Goal: Information Seeking & Learning: Learn about a topic

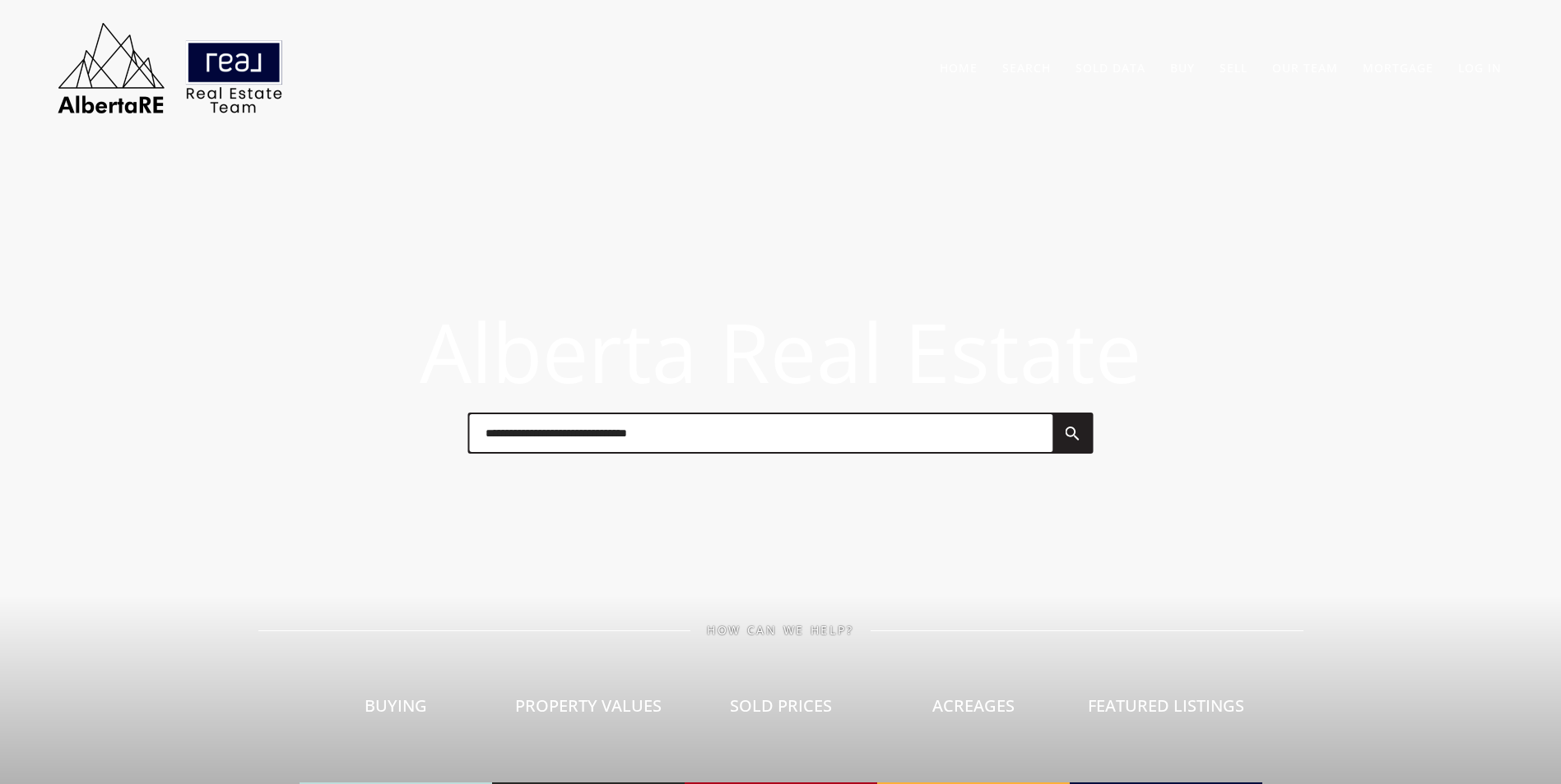
drag, startPoint x: 545, startPoint y: 445, endPoint x: 555, endPoint y: 440, distance: 11.2
click at [545, 445] on input "text" at bounding box center [761, 433] width 583 height 37
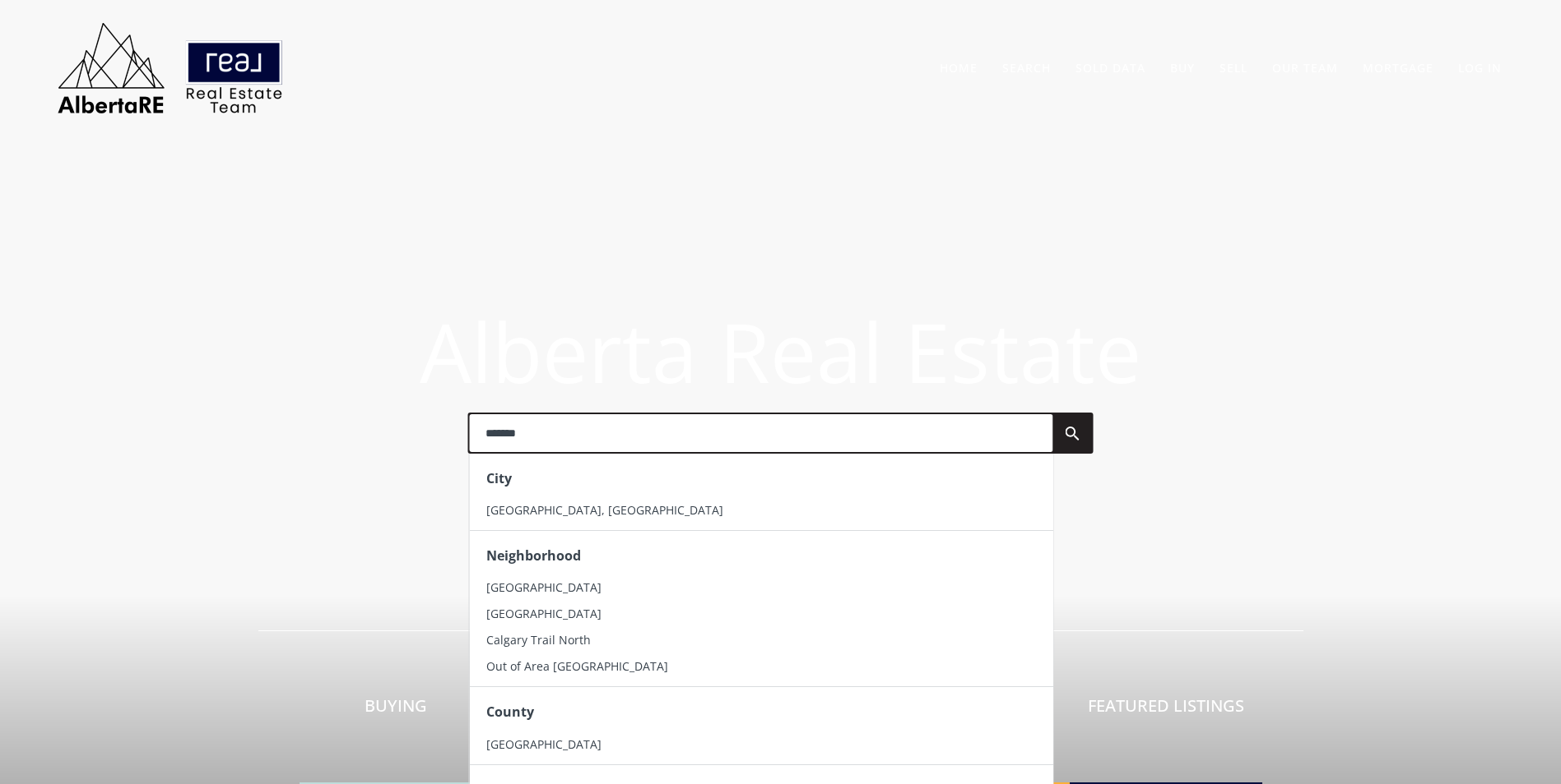
type input "*******"
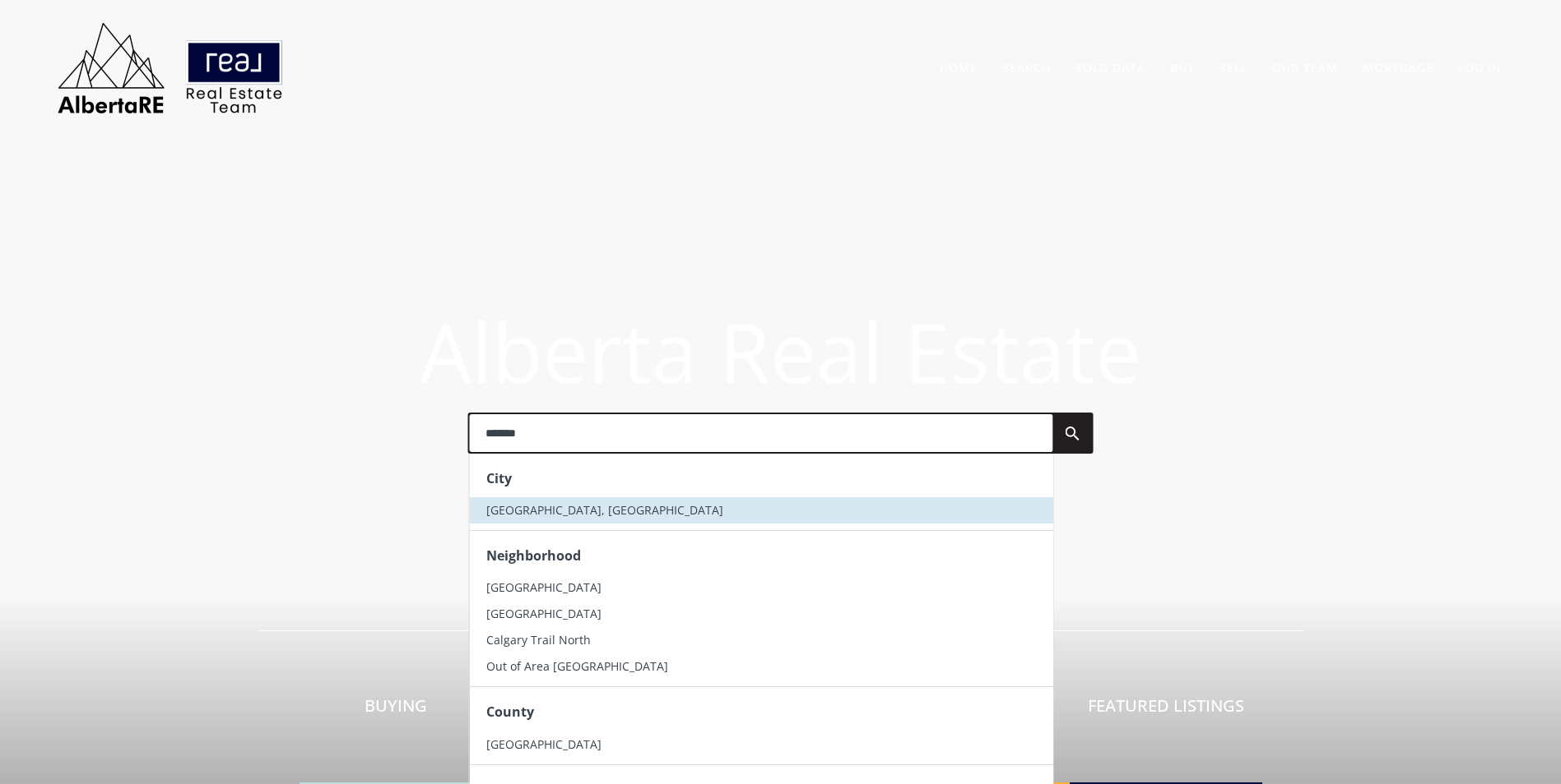
click at [531, 515] on span "[GEOGRAPHIC_DATA], [GEOGRAPHIC_DATA]" at bounding box center [604, 510] width 237 height 16
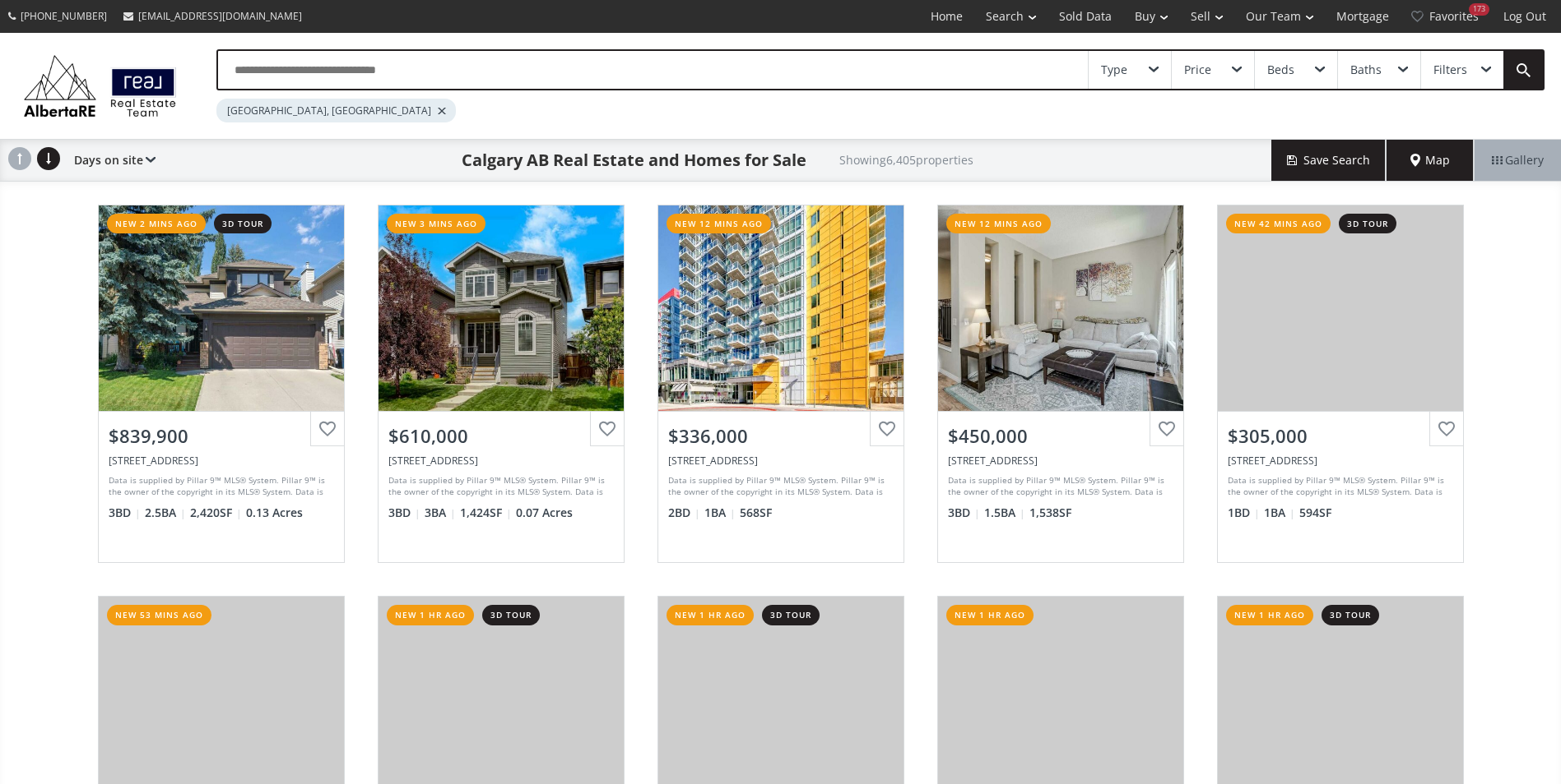
click at [250, 81] on input "text" at bounding box center [652, 70] width 869 height 37
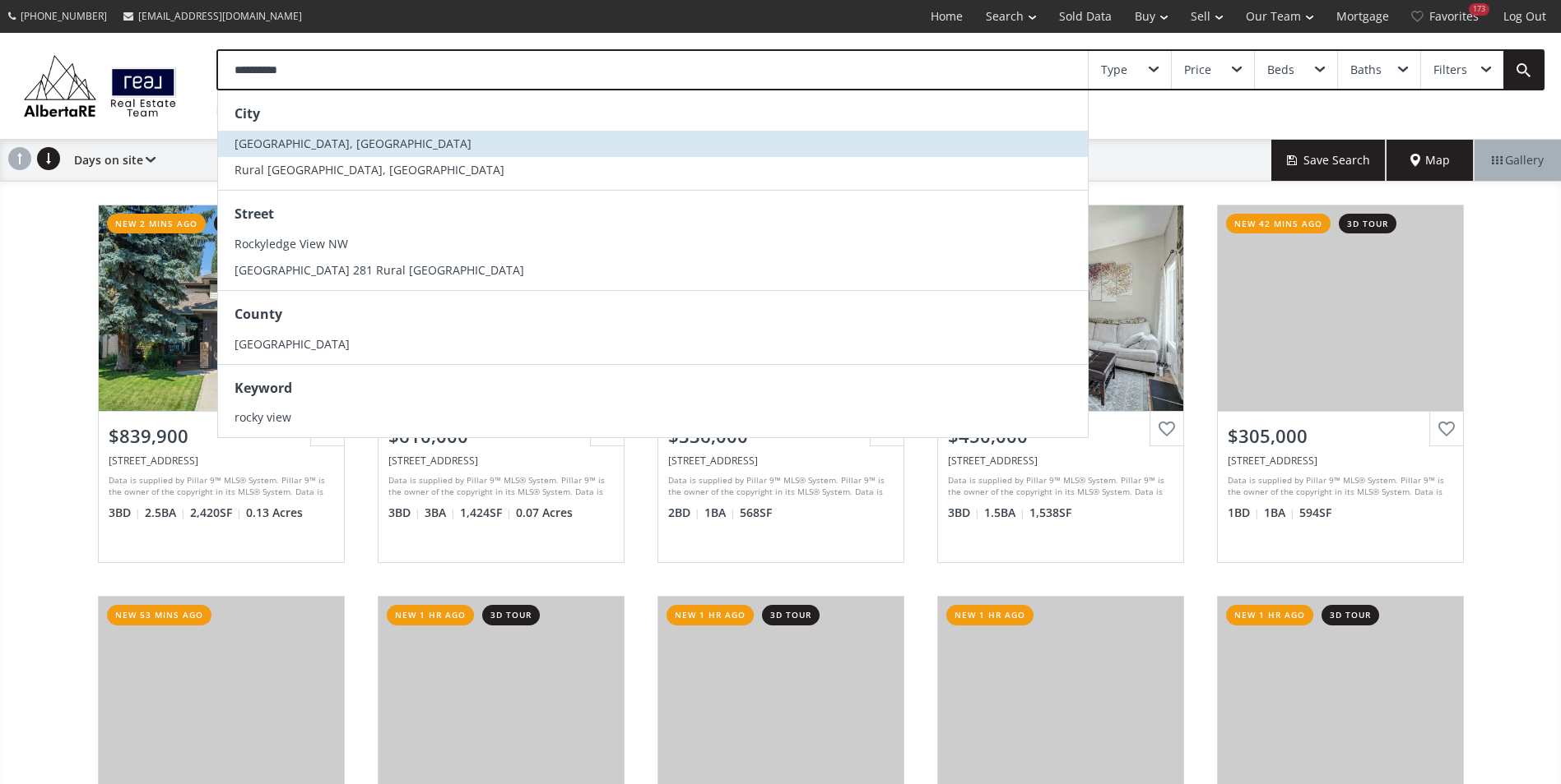
type input "**********"
click at [331, 137] on span "[GEOGRAPHIC_DATA], [GEOGRAPHIC_DATA]" at bounding box center [353, 144] width 237 height 16
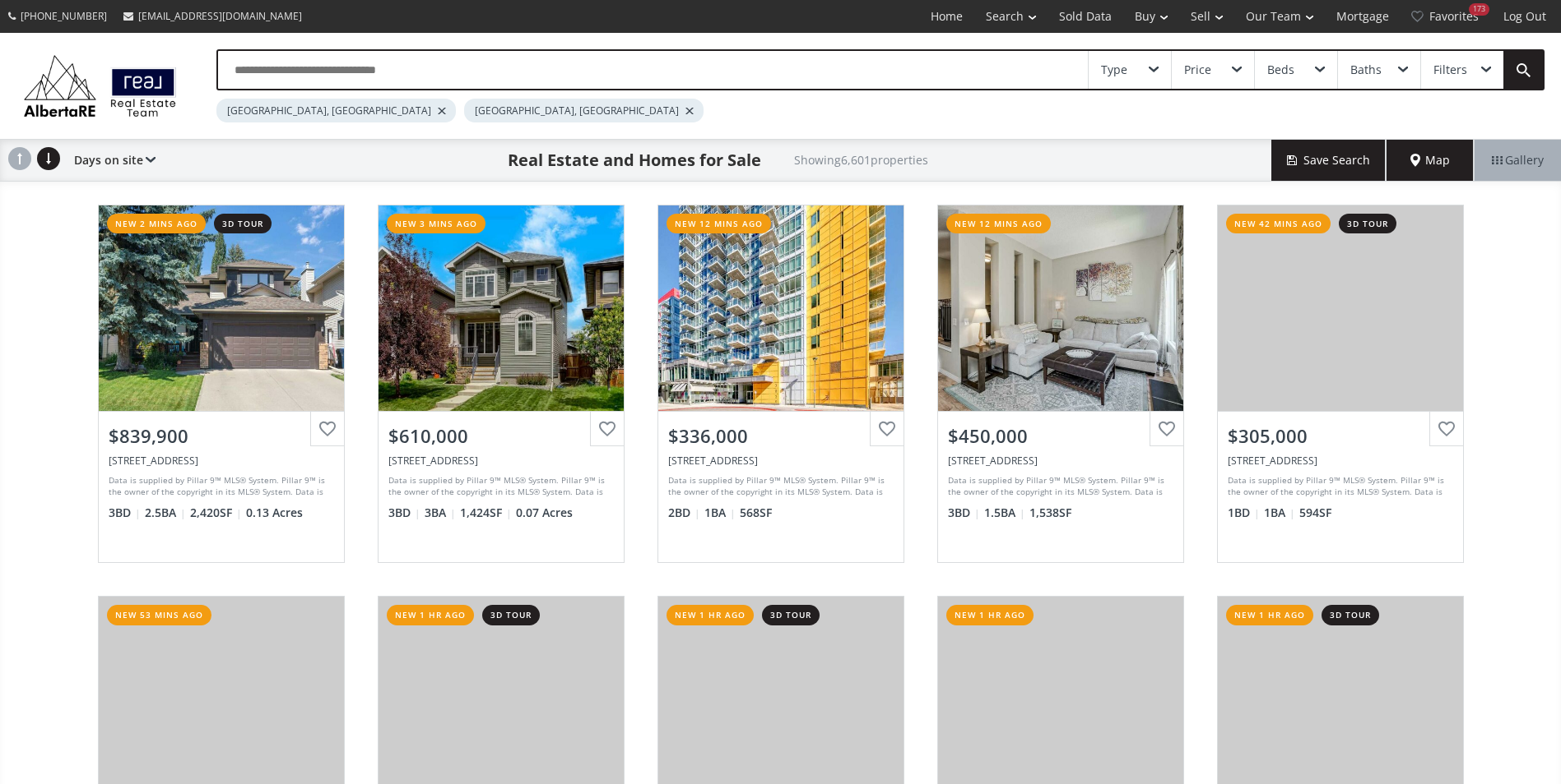
click at [438, 112] on div at bounding box center [441, 110] width 8 height 7
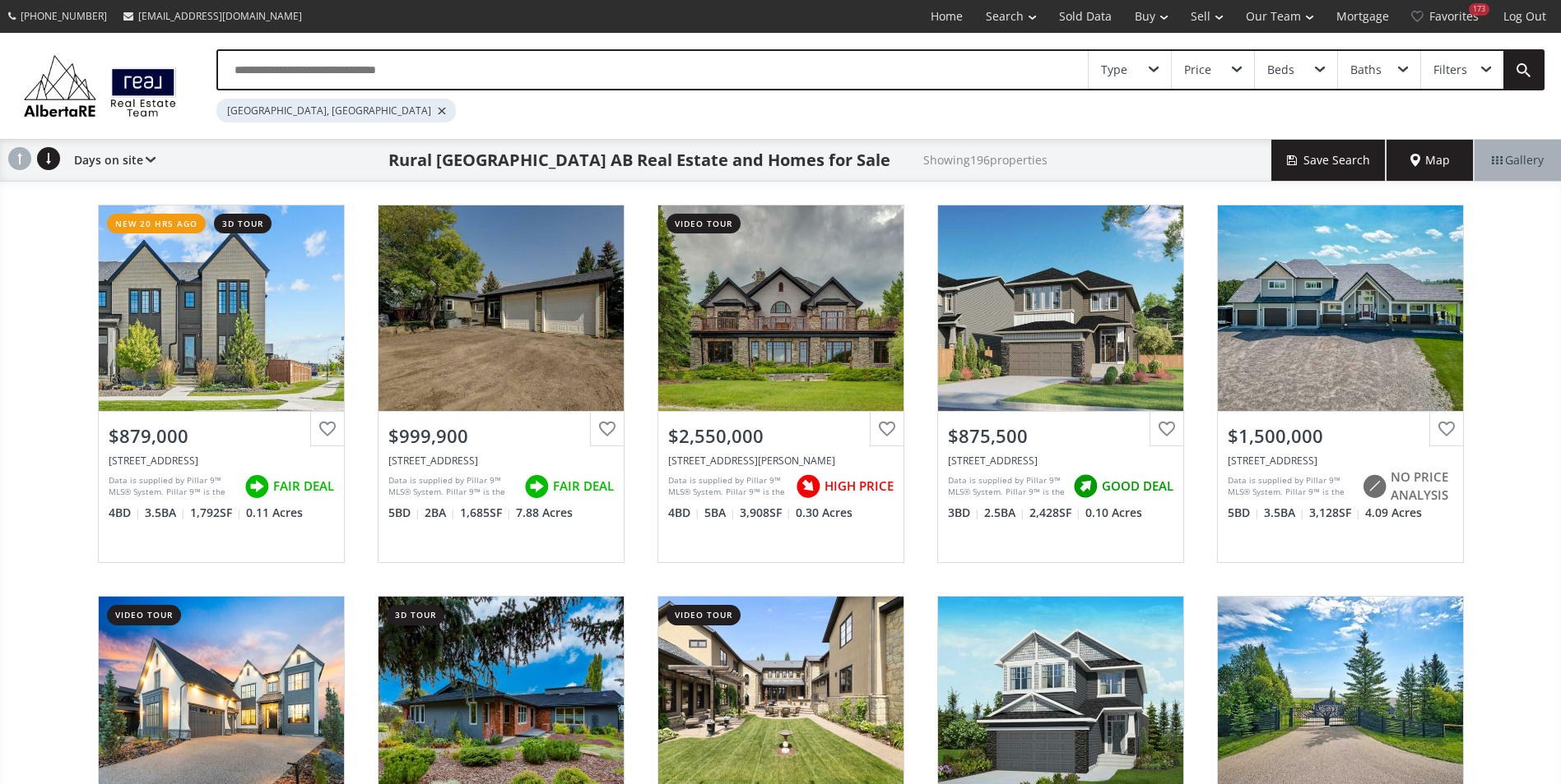
click at [348, 74] on input "text" at bounding box center [652, 70] width 869 height 37
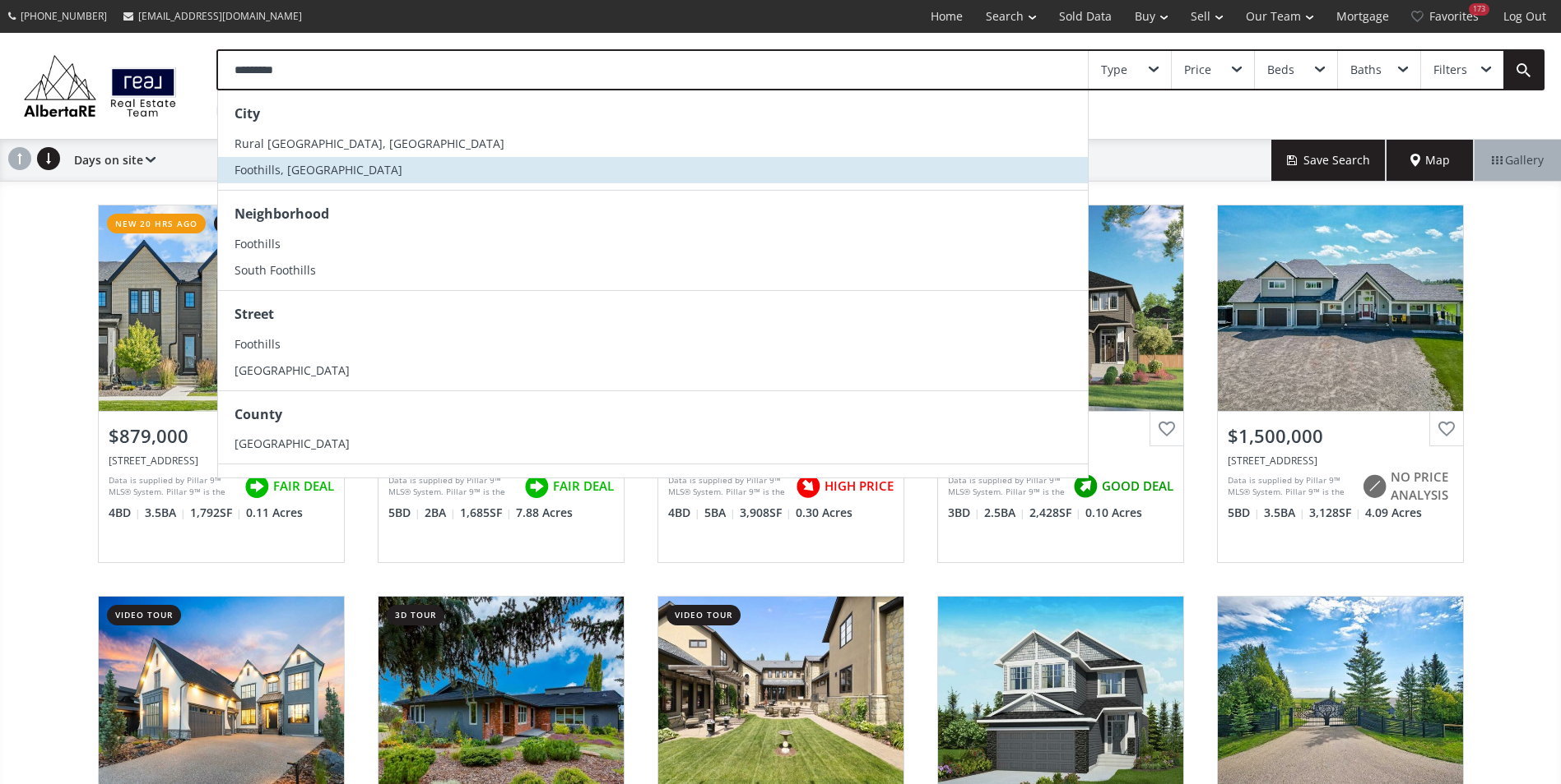
type input "*********"
click at [342, 167] on li "Foothills, [GEOGRAPHIC_DATA]" at bounding box center [652, 169] width 869 height 27
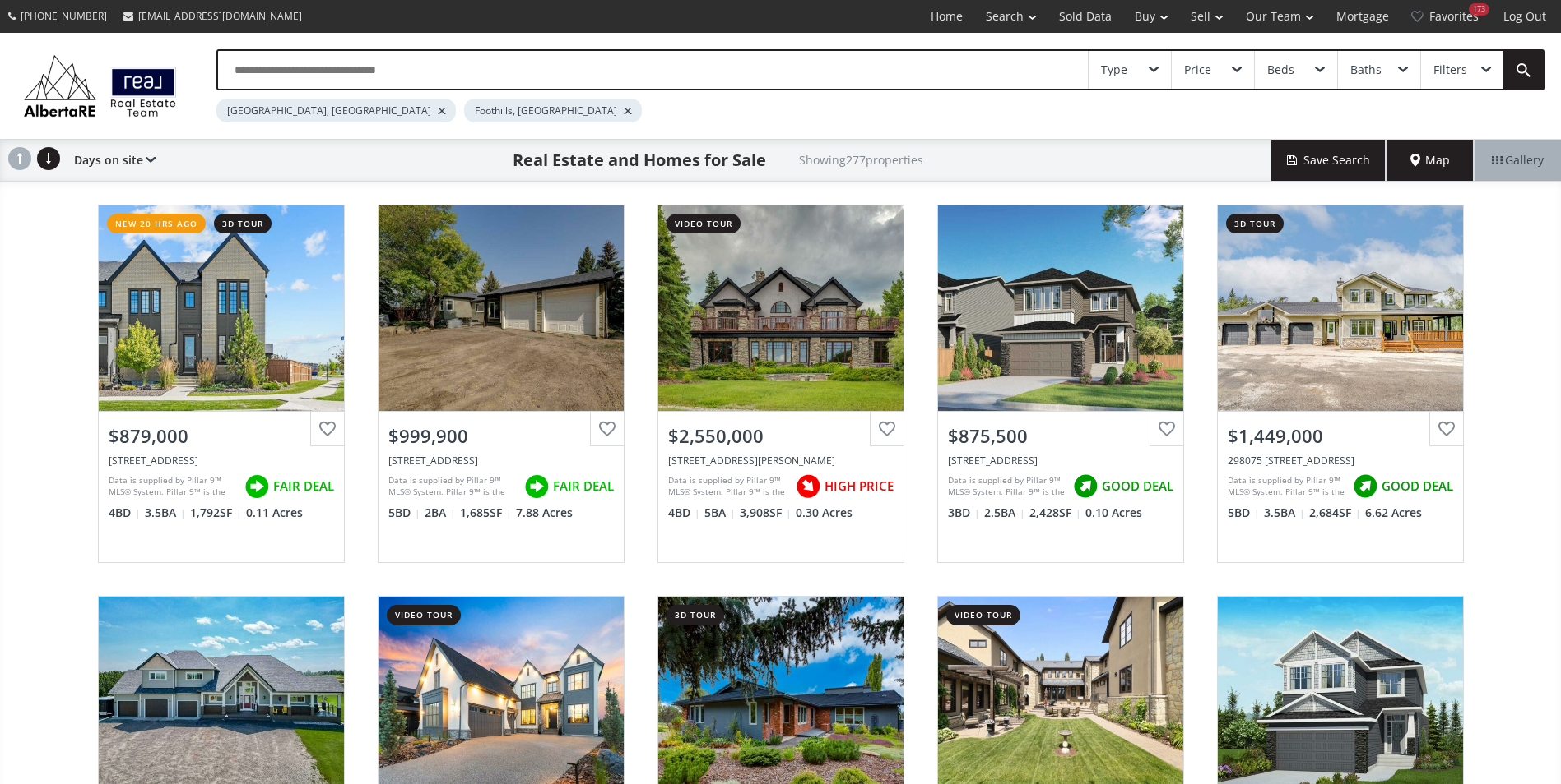
click at [438, 109] on div at bounding box center [441, 110] width 8 height 7
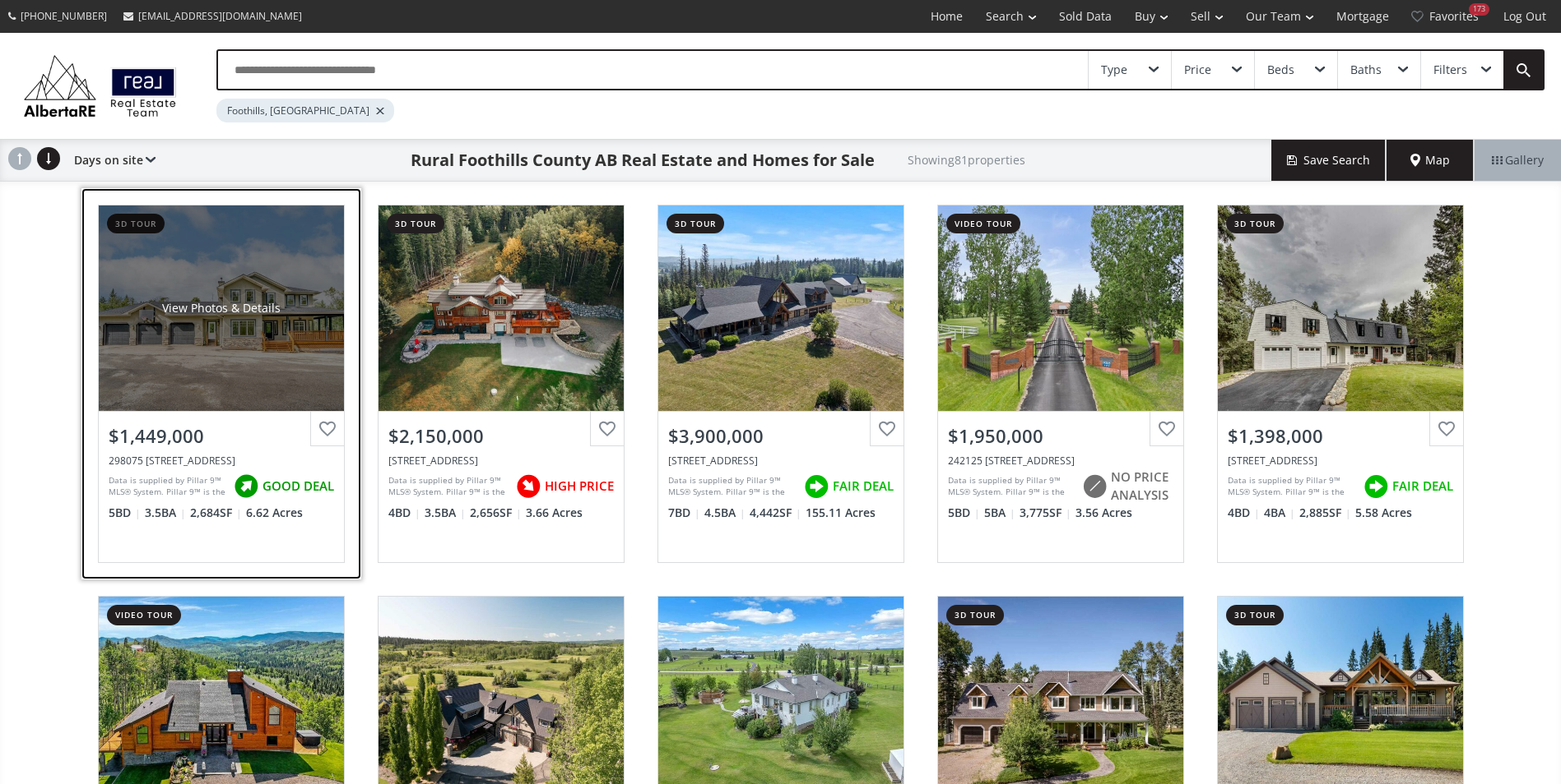
click at [148, 294] on div "View Photos & Details" at bounding box center [221, 308] width 245 height 206
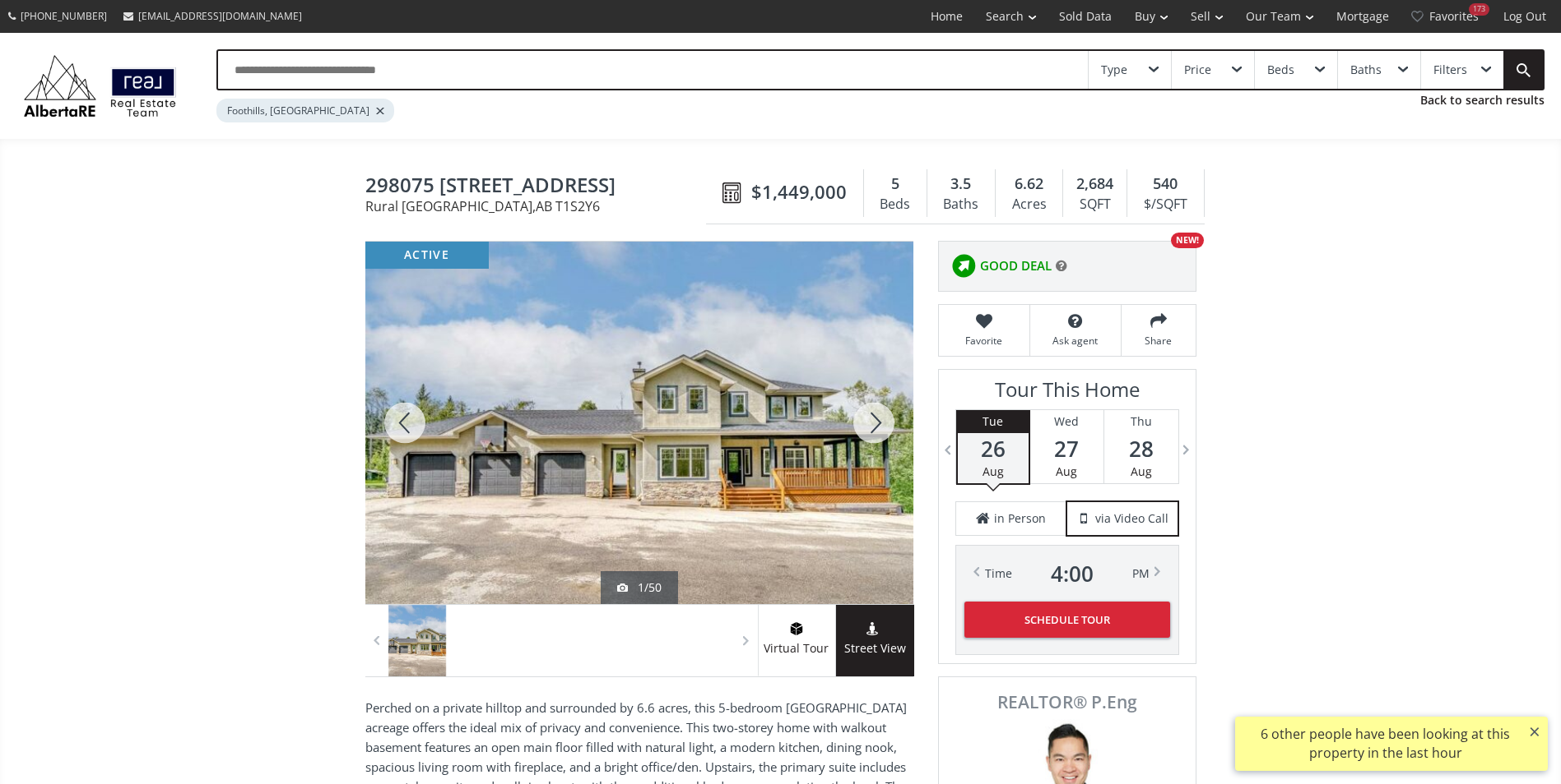
click at [873, 415] on div at bounding box center [873, 423] width 79 height 362
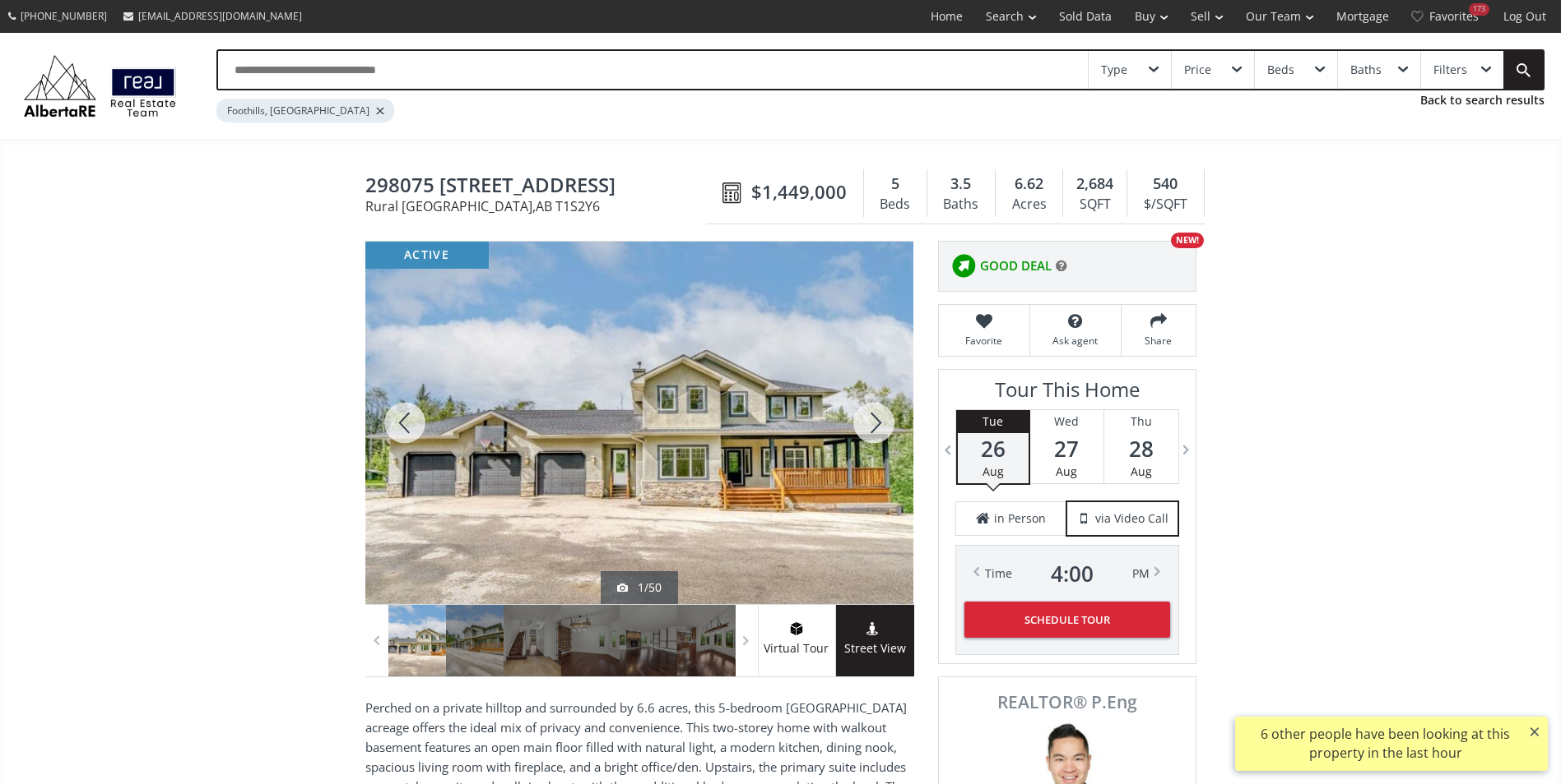
click at [873, 415] on div at bounding box center [873, 423] width 79 height 362
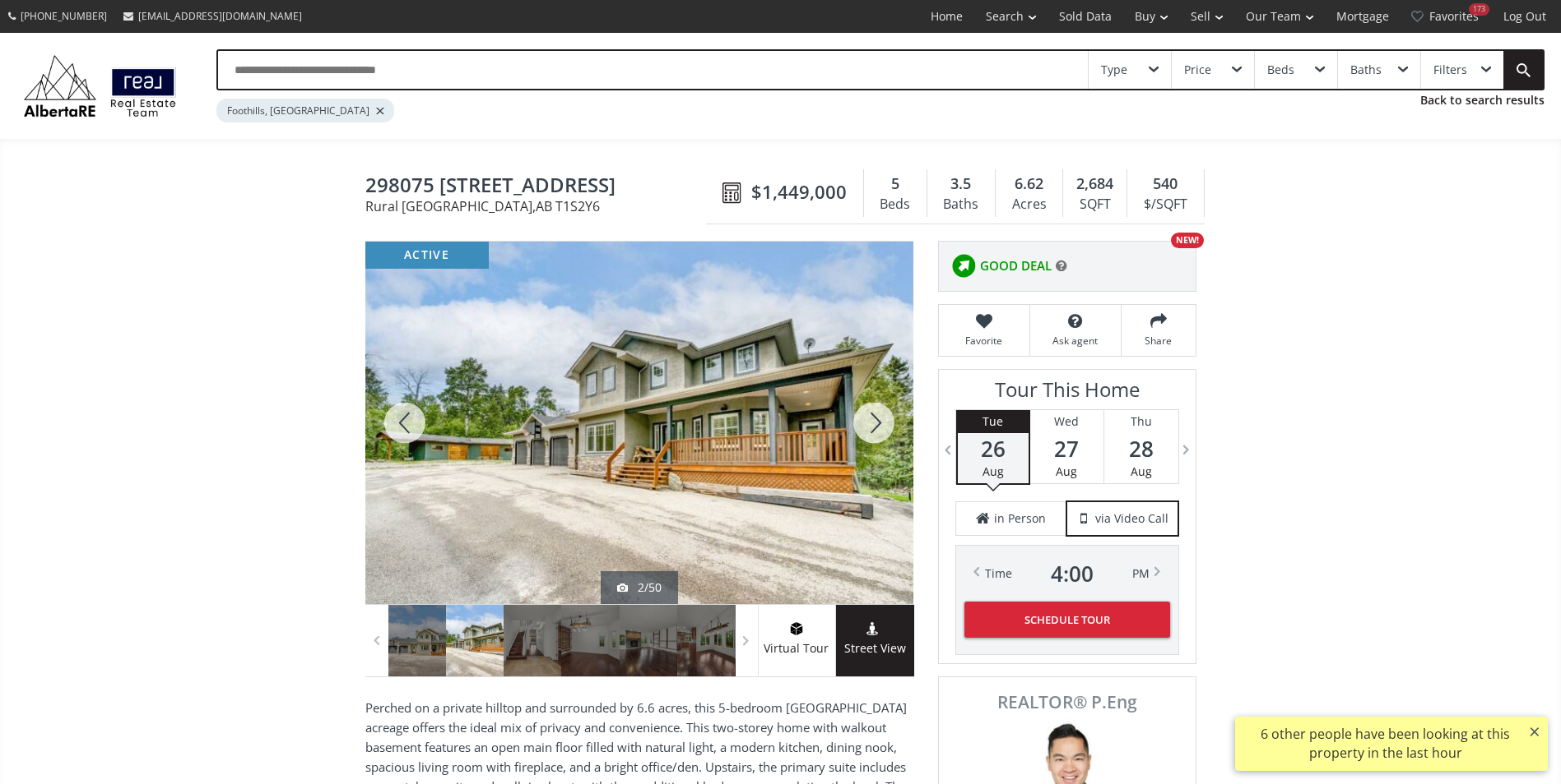
click at [873, 415] on div at bounding box center [873, 423] width 79 height 362
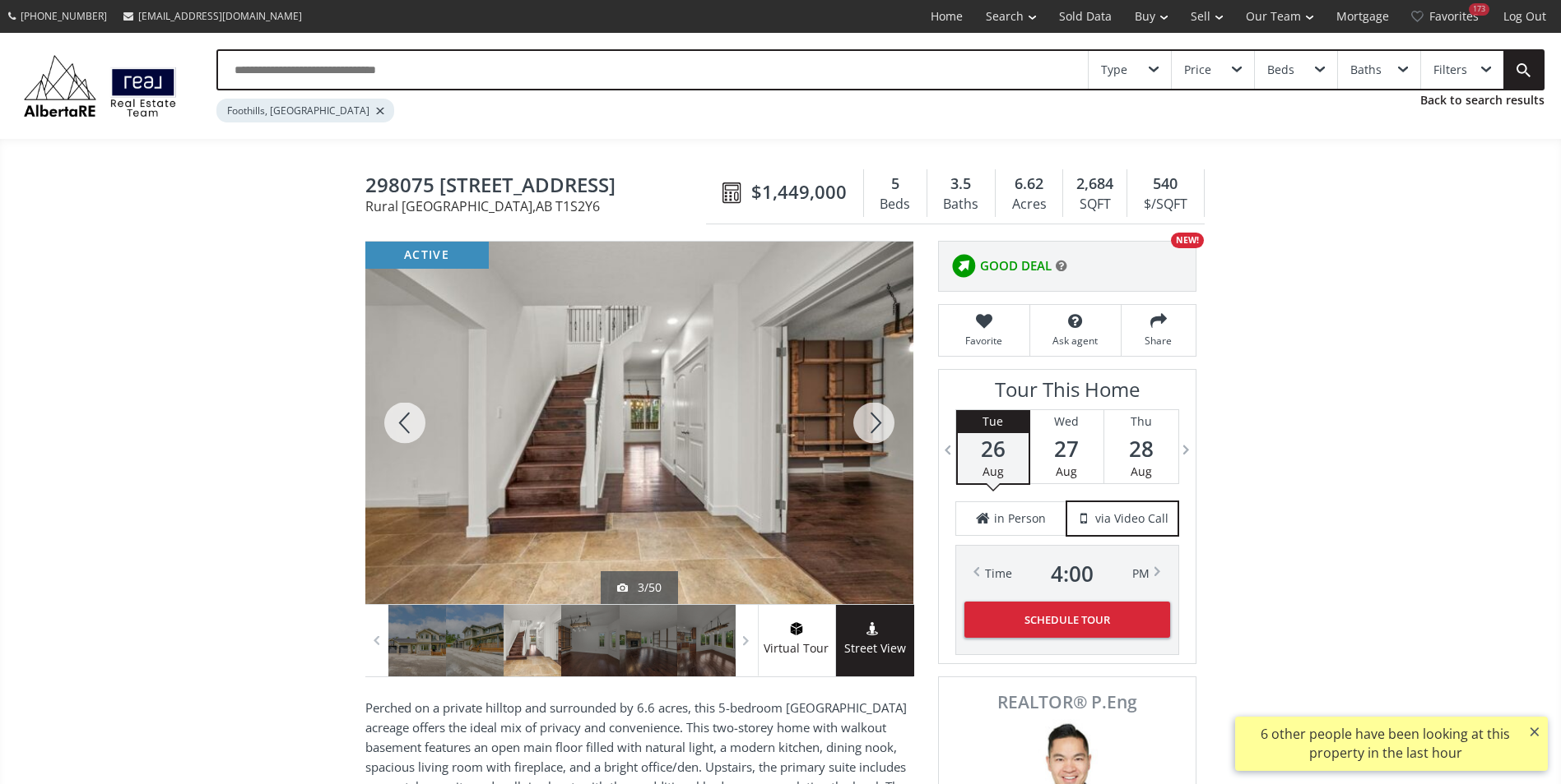
click at [873, 415] on div at bounding box center [873, 423] width 79 height 362
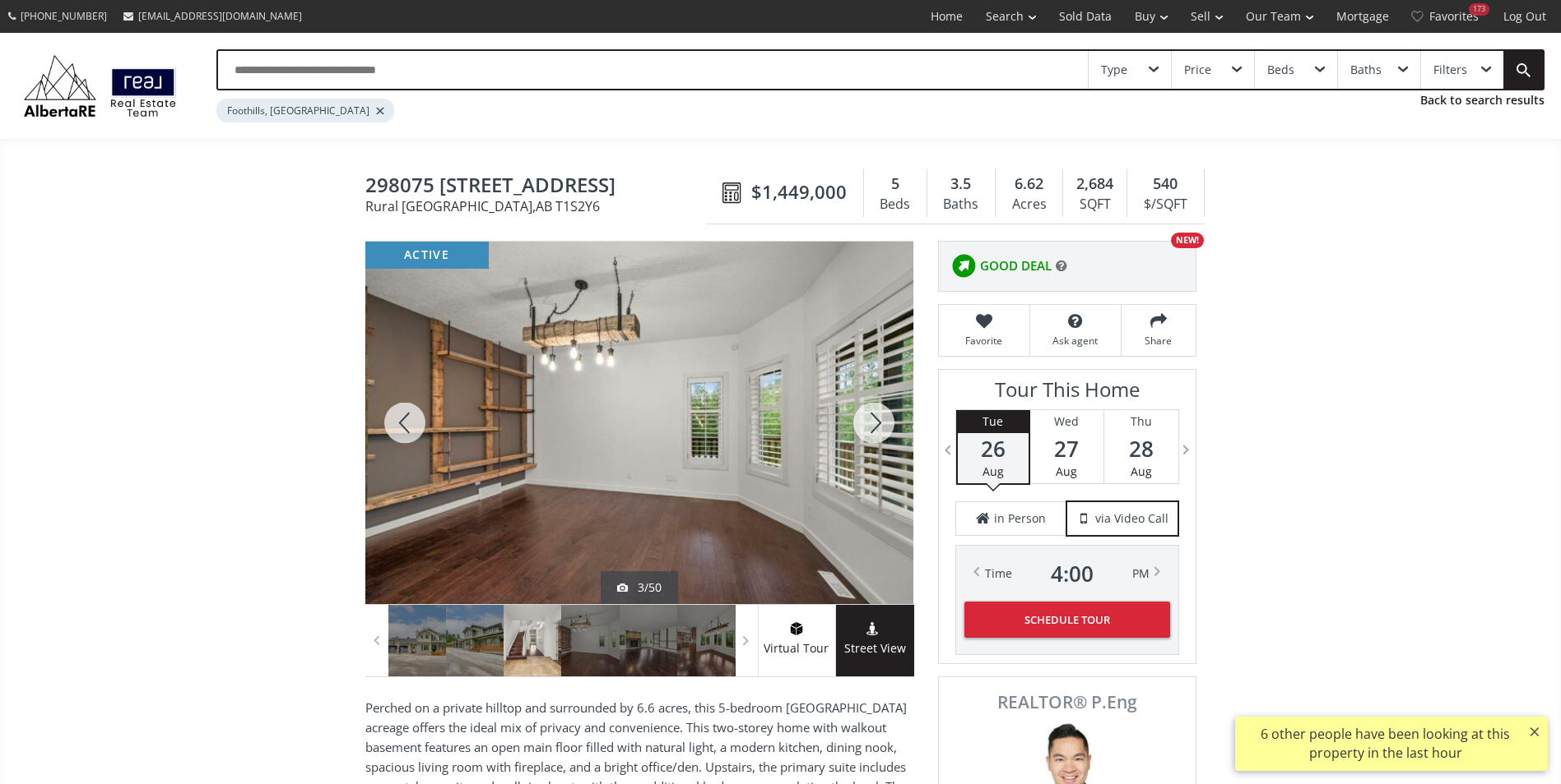
click at [873, 415] on div at bounding box center [873, 423] width 79 height 362
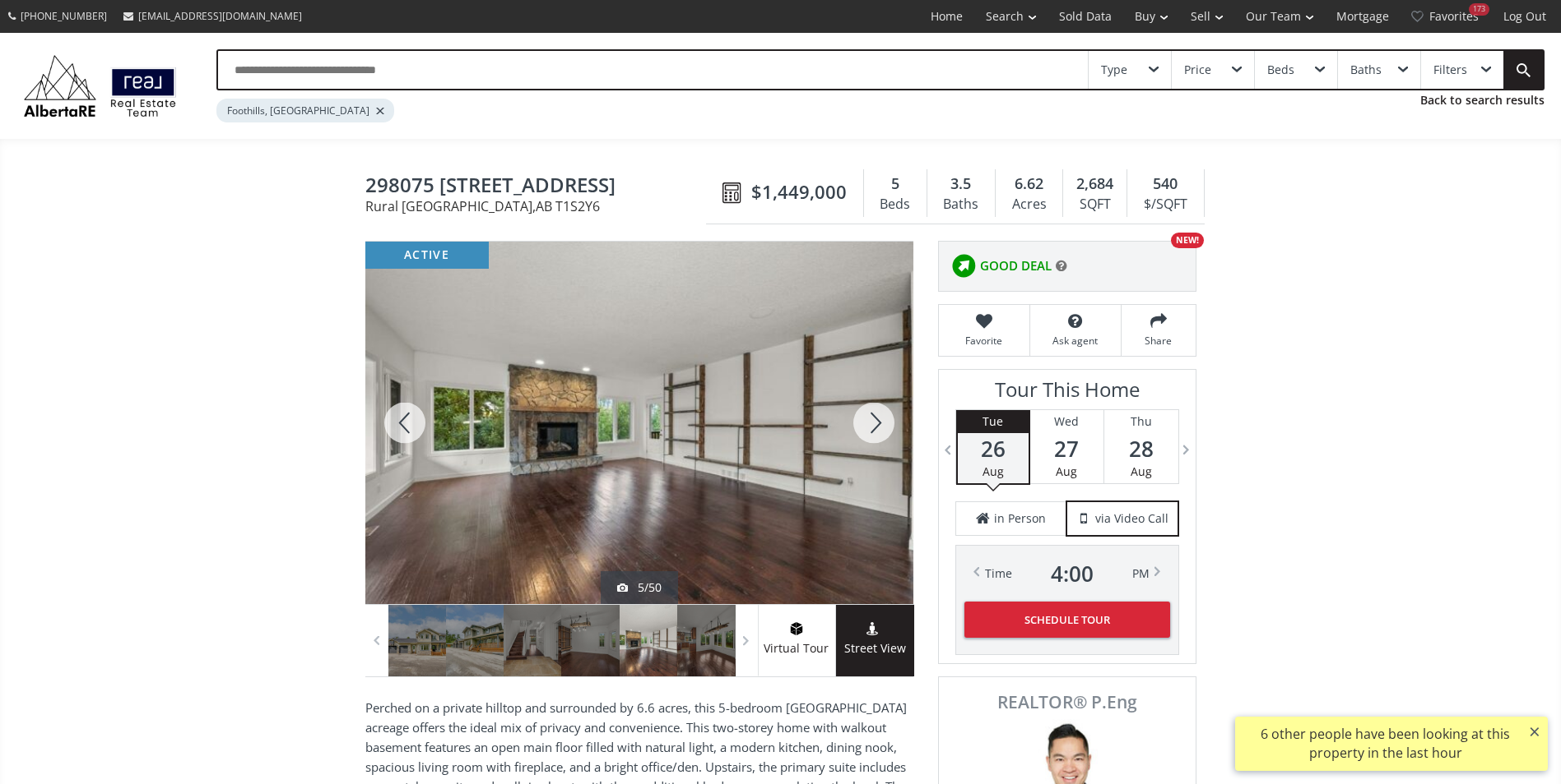
click at [873, 415] on div at bounding box center [873, 423] width 79 height 362
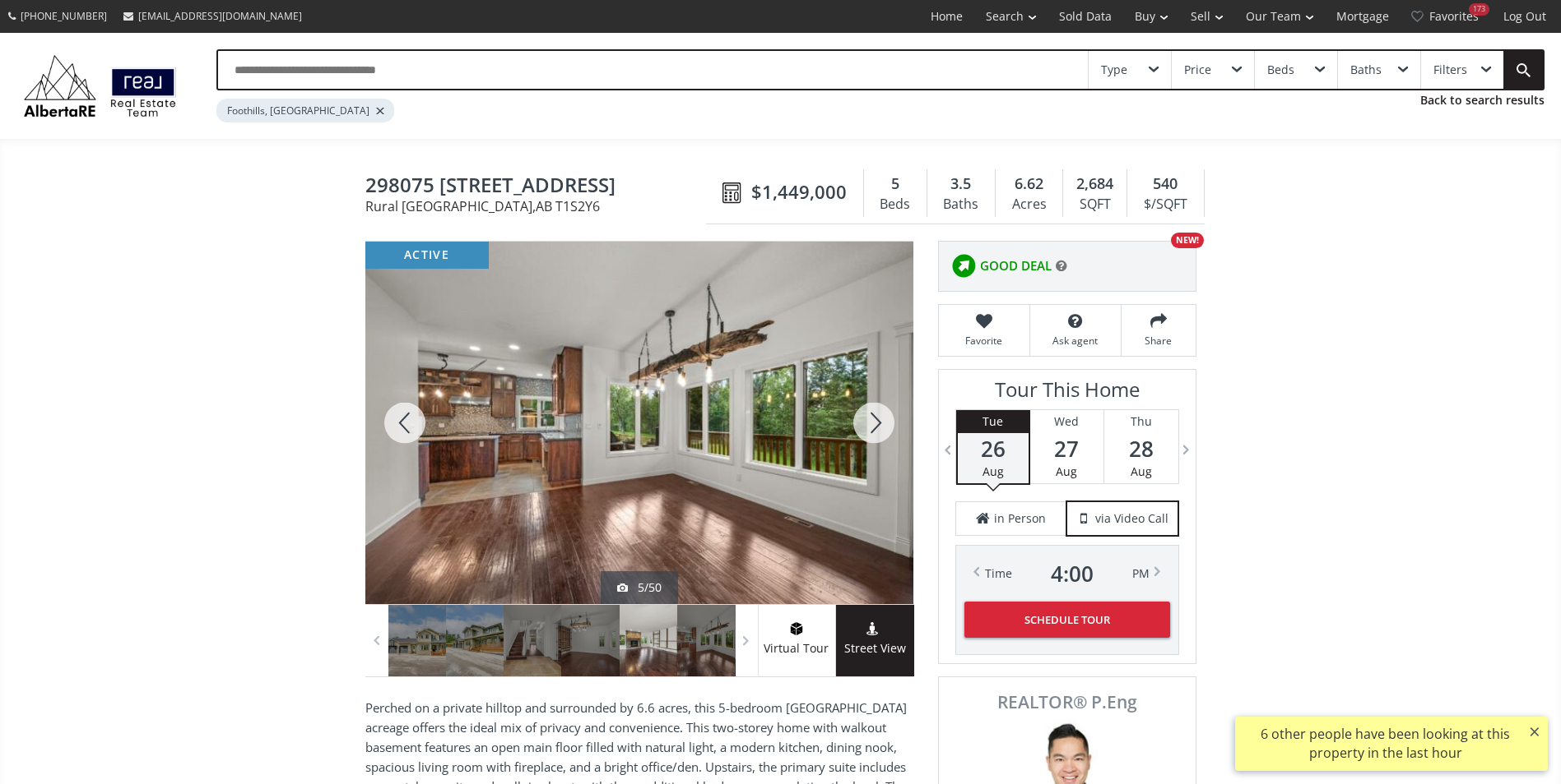
click at [873, 415] on div at bounding box center [873, 423] width 79 height 362
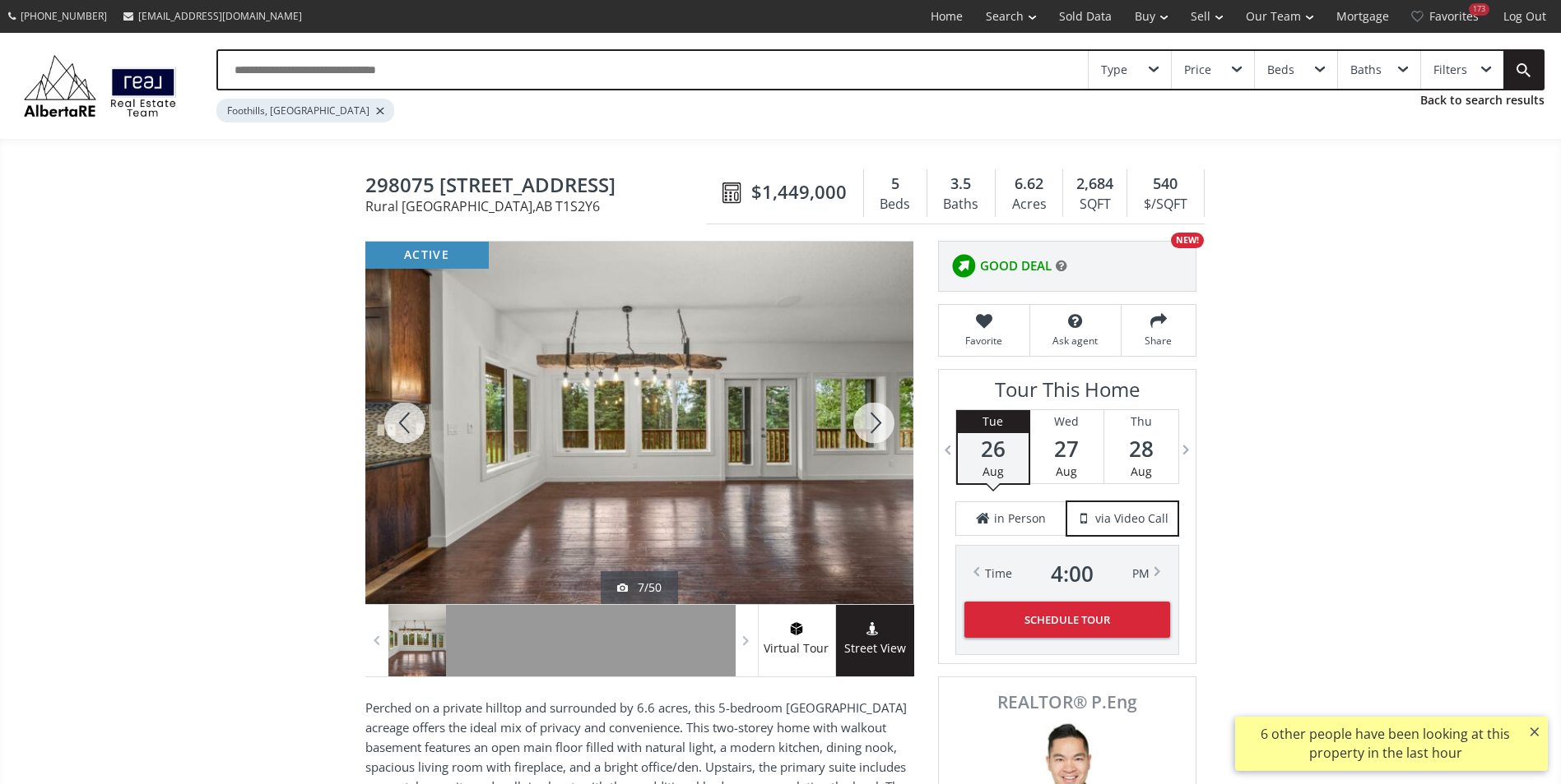
click at [873, 415] on div at bounding box center [873, 423] width 79 height 362
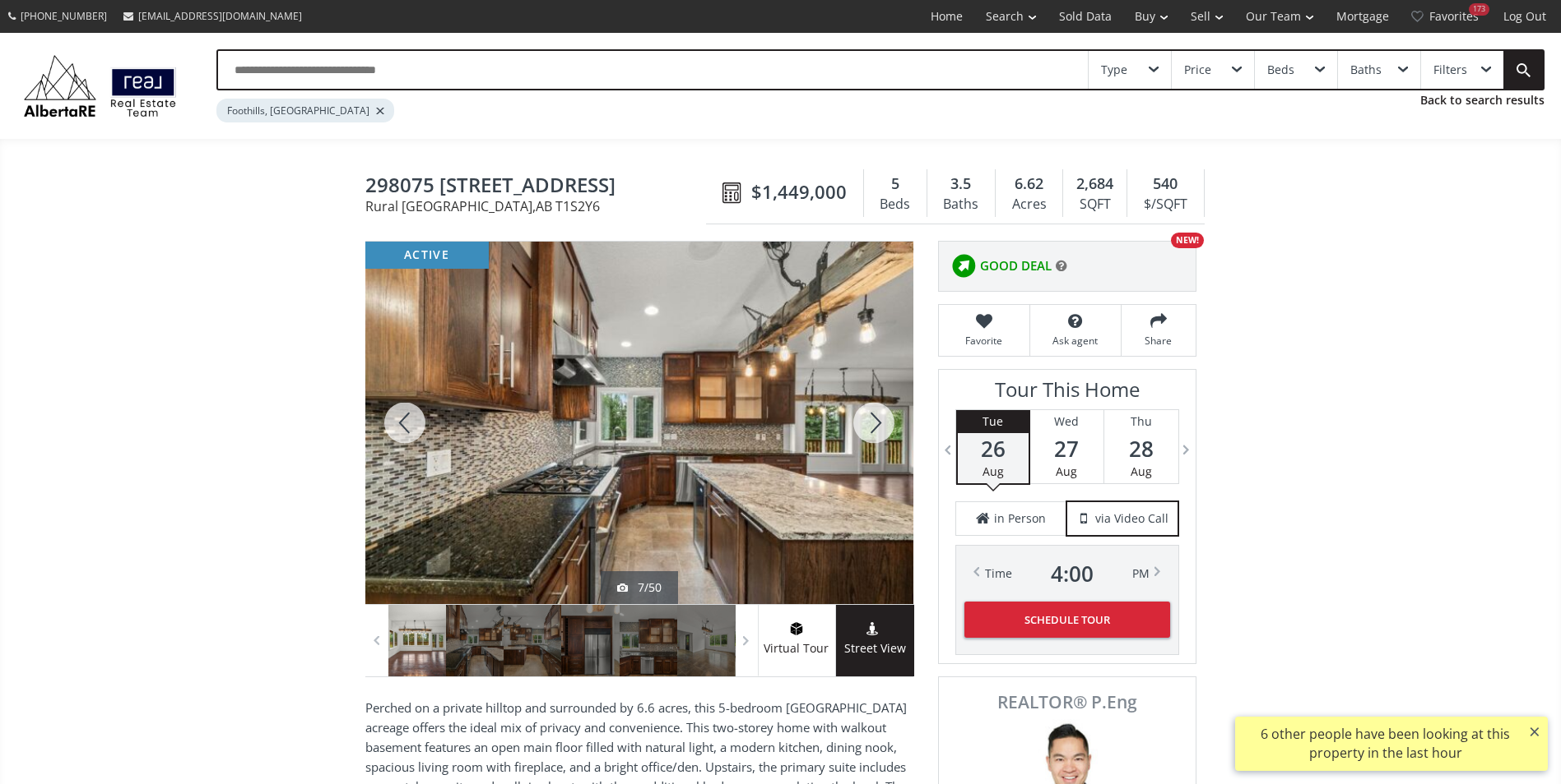
click at [873, 415] on div at bounding box center [873, 423] width 79 height 362
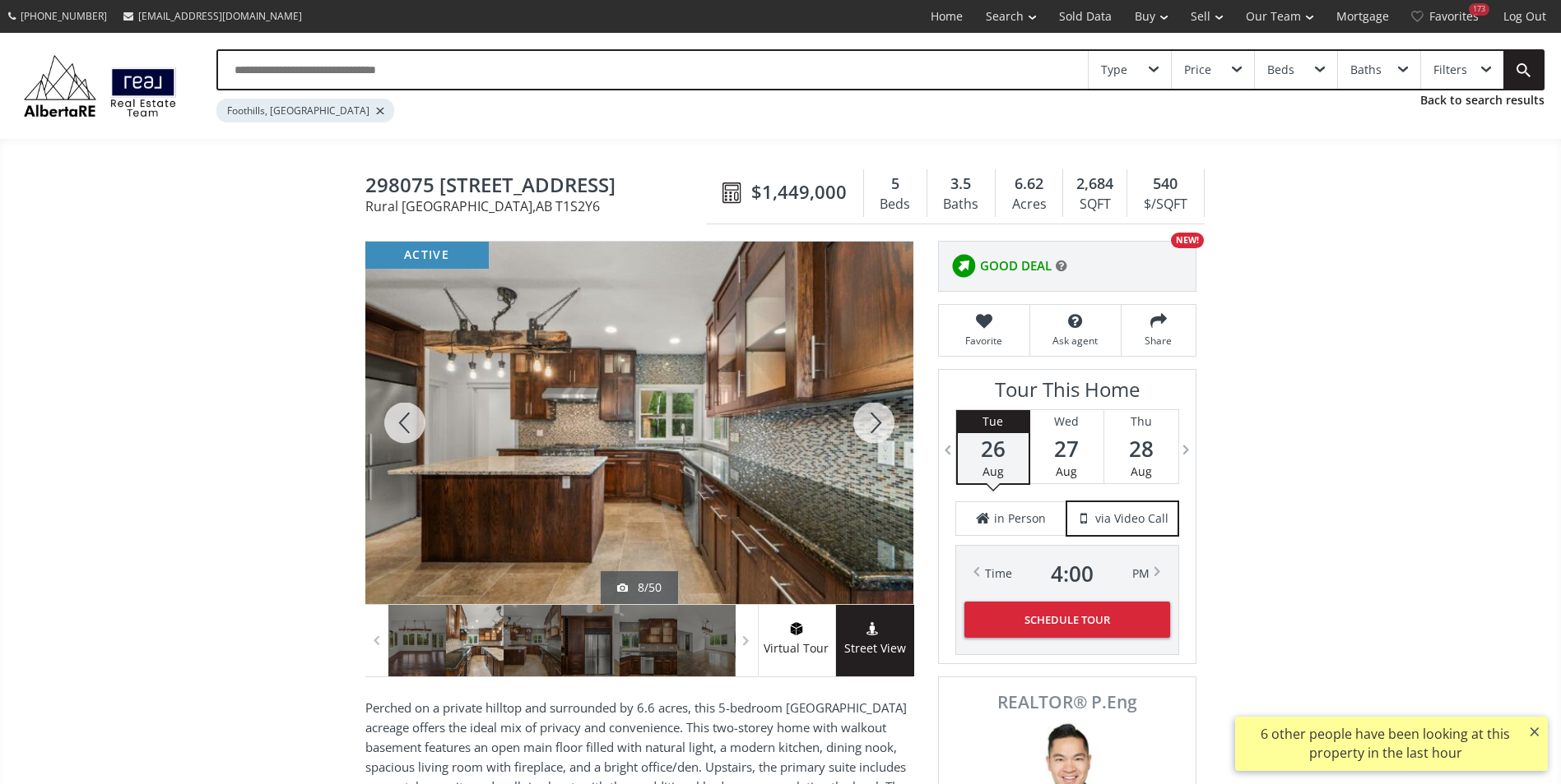
click at [873, 415] on div at bounding box center [873, 423] width 79 height 362
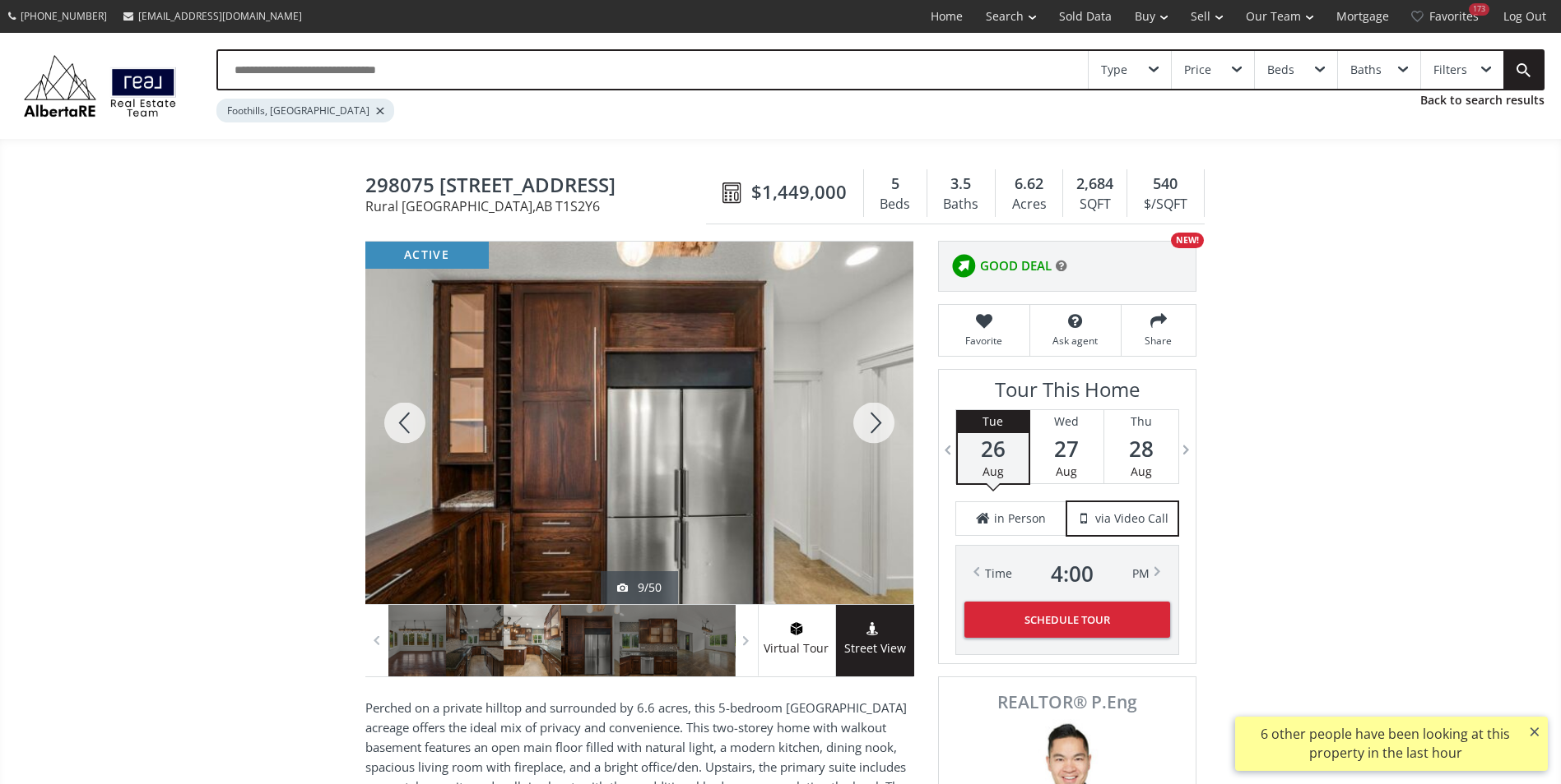
click at [873, 415] on div at bounding box center [873, 423] width 79 height 362
